Goal: Navigation & Orientation: Find specific page/section

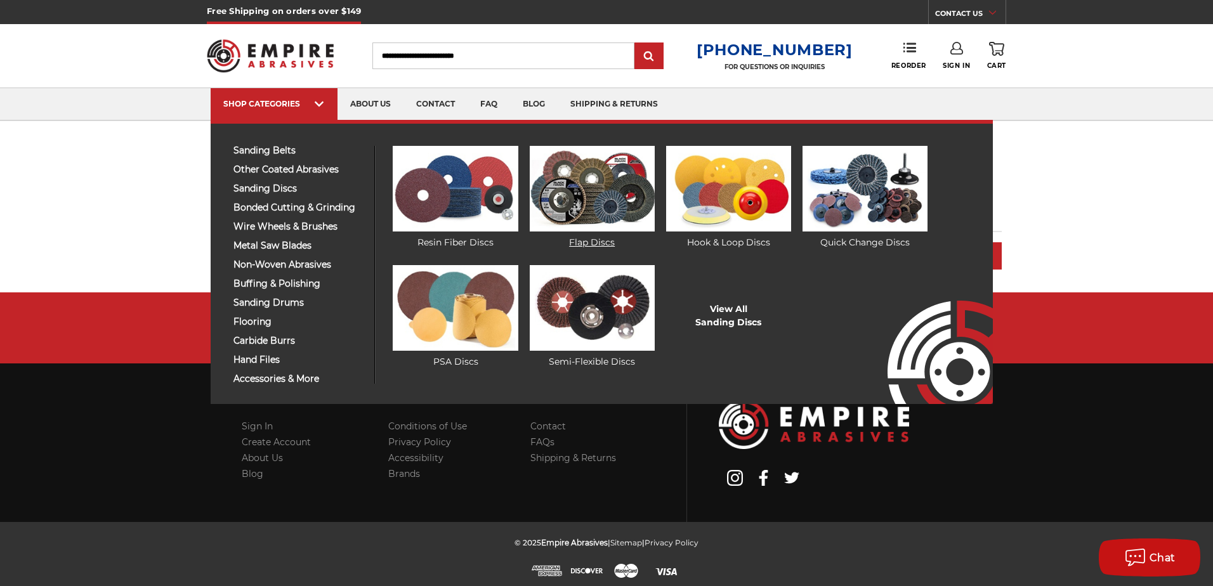
click at [583, 173] on img at bounding box center [592, 189] width 125 height 86
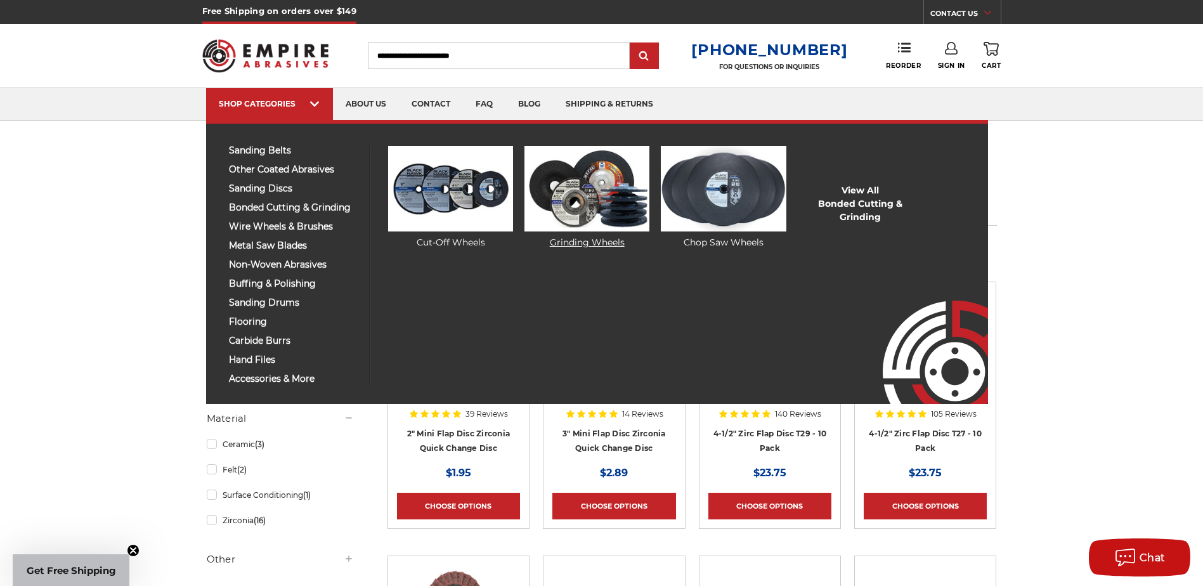
click at [579, 195] on img at bounding box center [587, 189] width 125 height 86
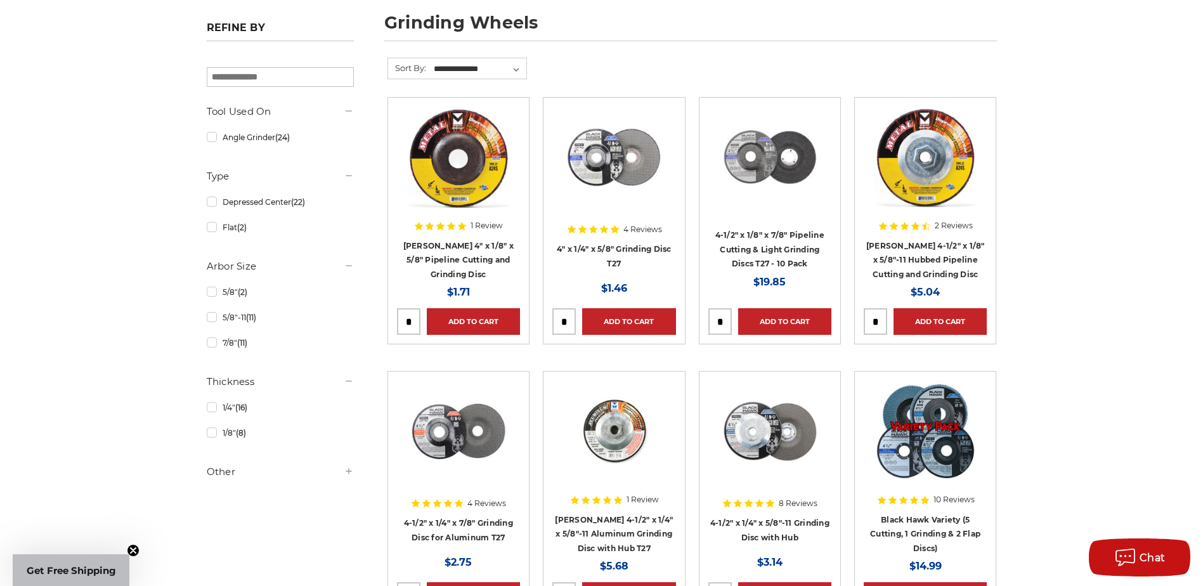
scroll to position [211, 0]
